Goal: Task Accomplishment & Management: Use online tool/utility

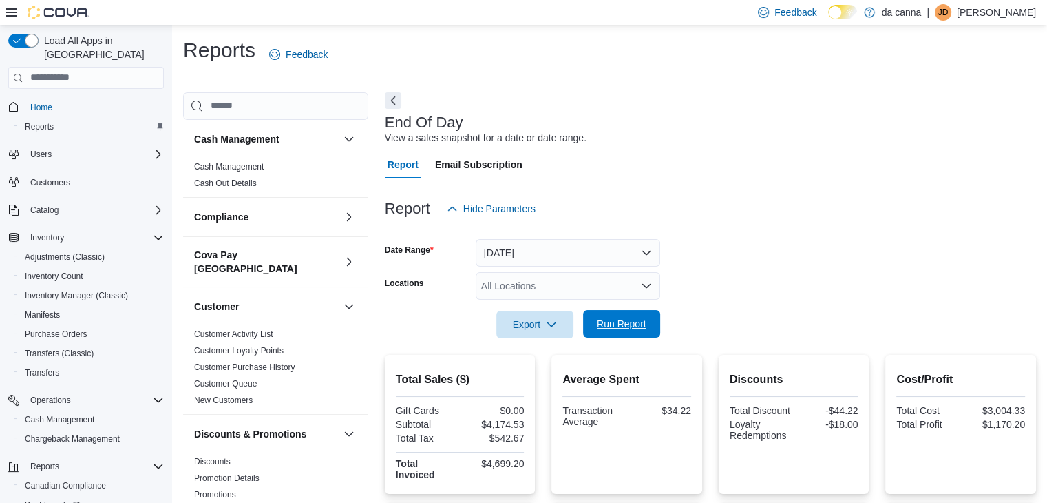
scroll to position [78, 0]
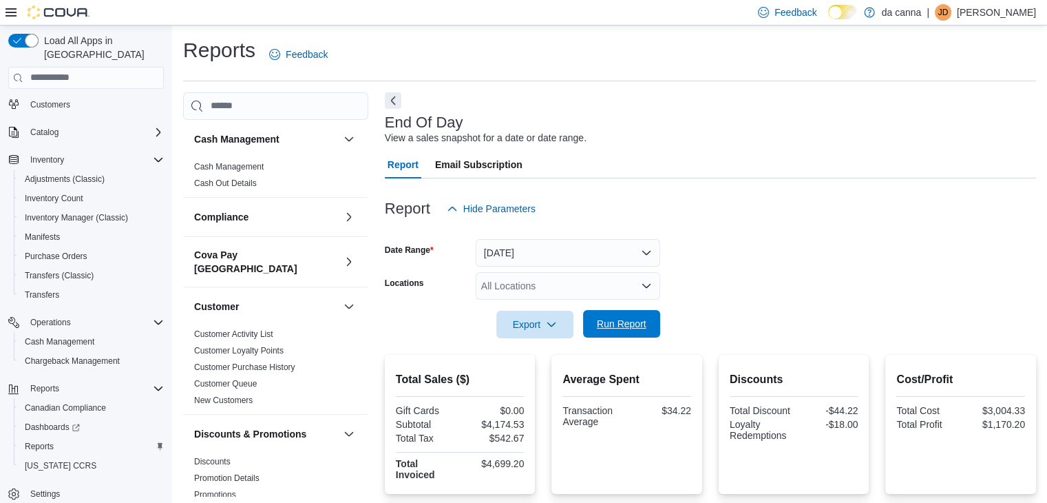
click at [616, 324] on span "Run Report" at bounding box center [622, 324] width 50 height 14
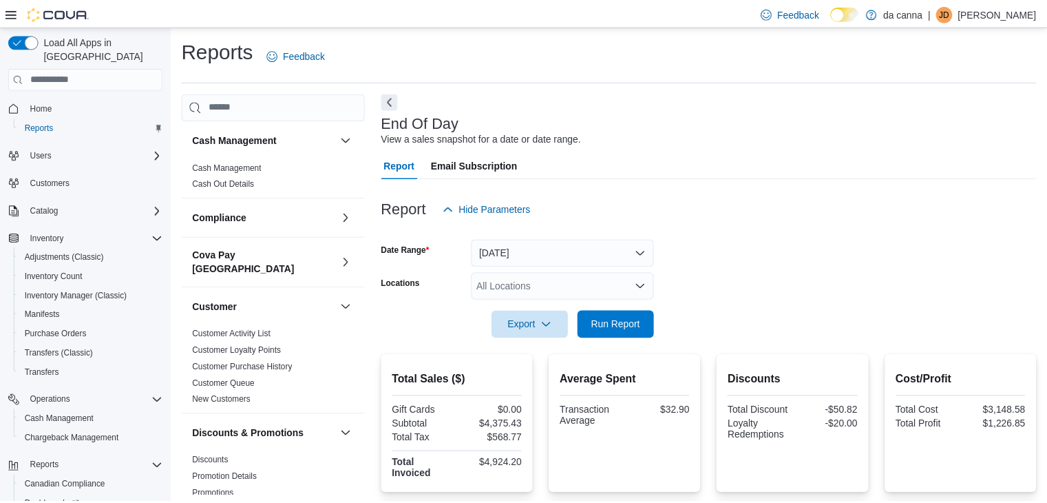
scroll to position [5, 0]
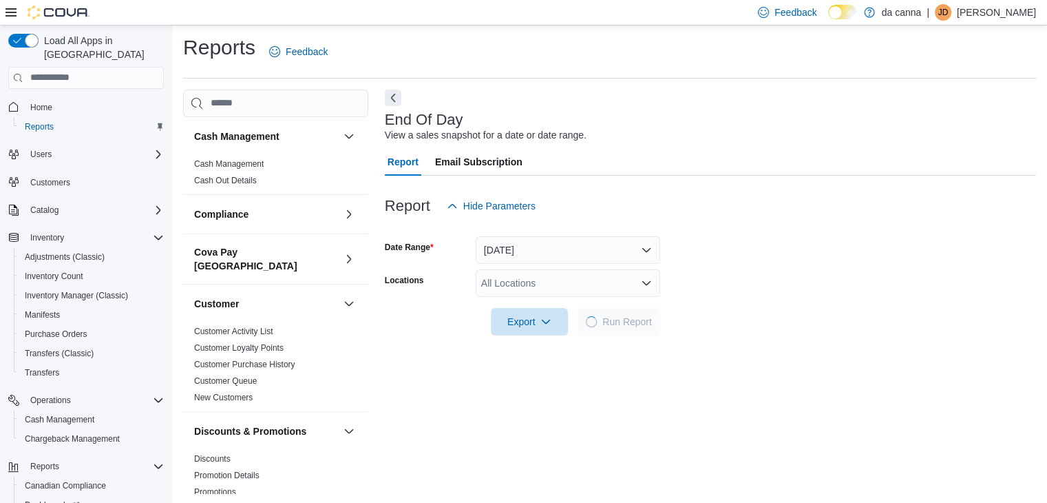
scroll to position [5, 0]
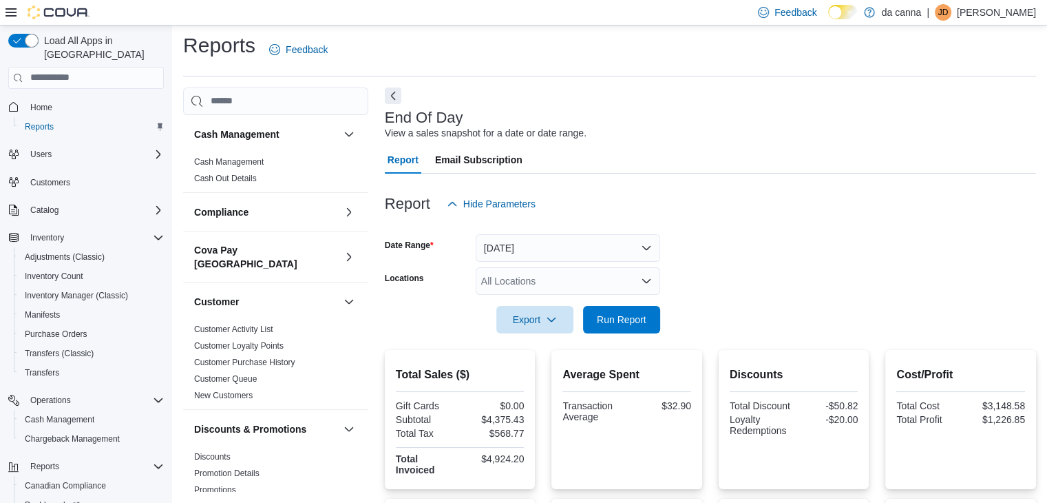
click at [612, 333] on div at bounding box center [710, 341] width 651 height 17
click at [616, 321] on span "Run Report" at bounding box center [622, 319] width 50 height 14
